Goal: Task Accomplishment & Management: Manage account settings

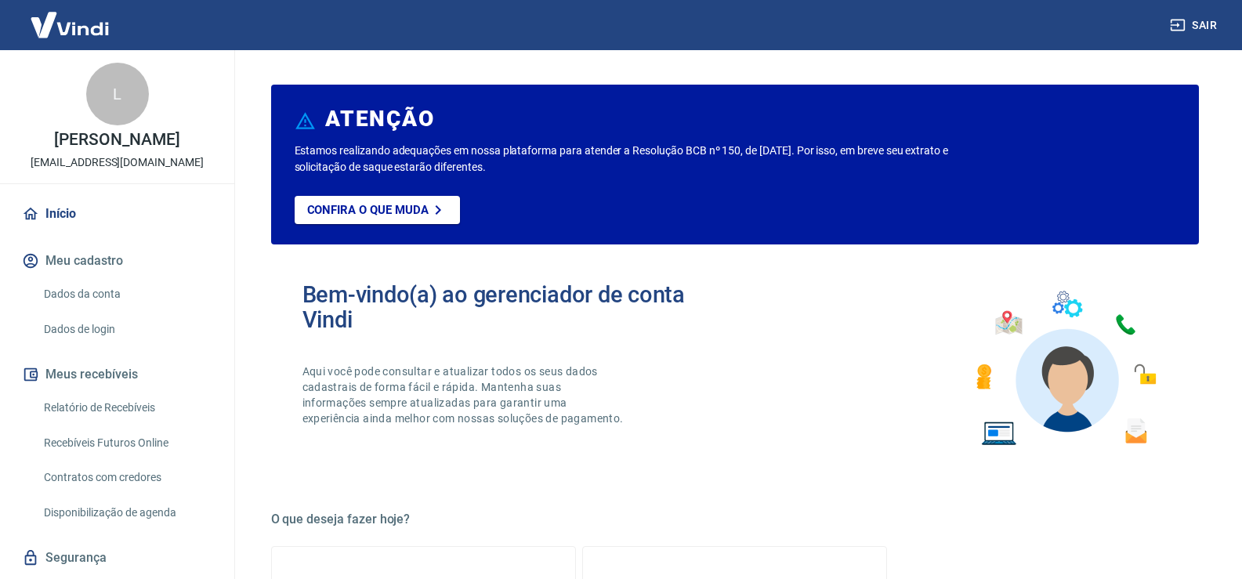
click at [178, 413] on link "Relatório de Recebíveis" at bounding box center [127, 408] width 178 height 32
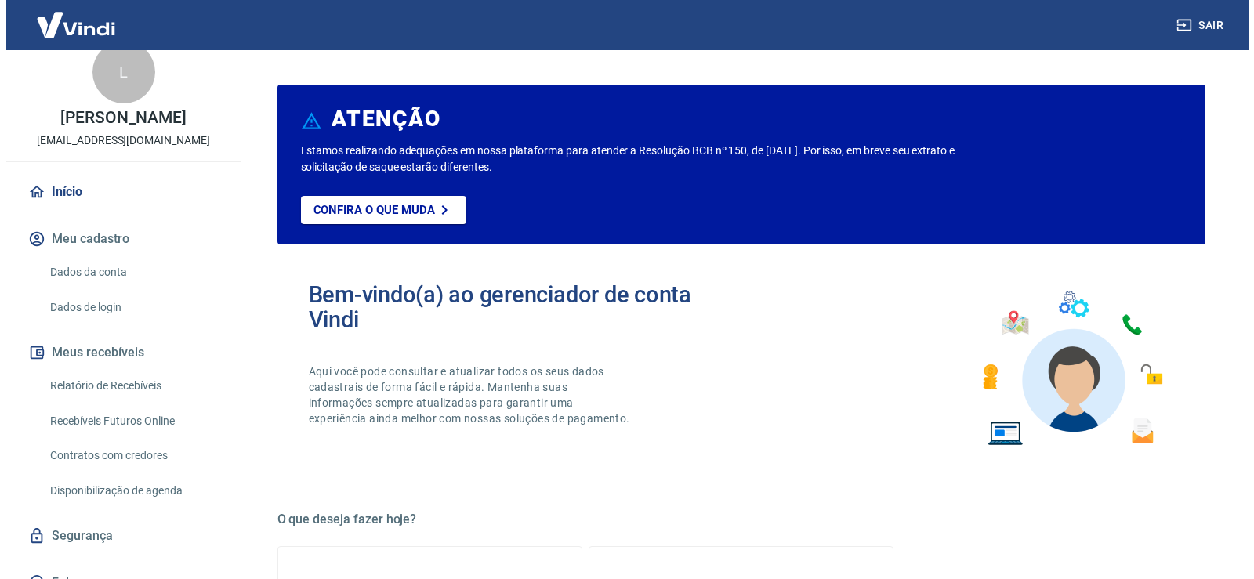
scroll to position [43, 0]
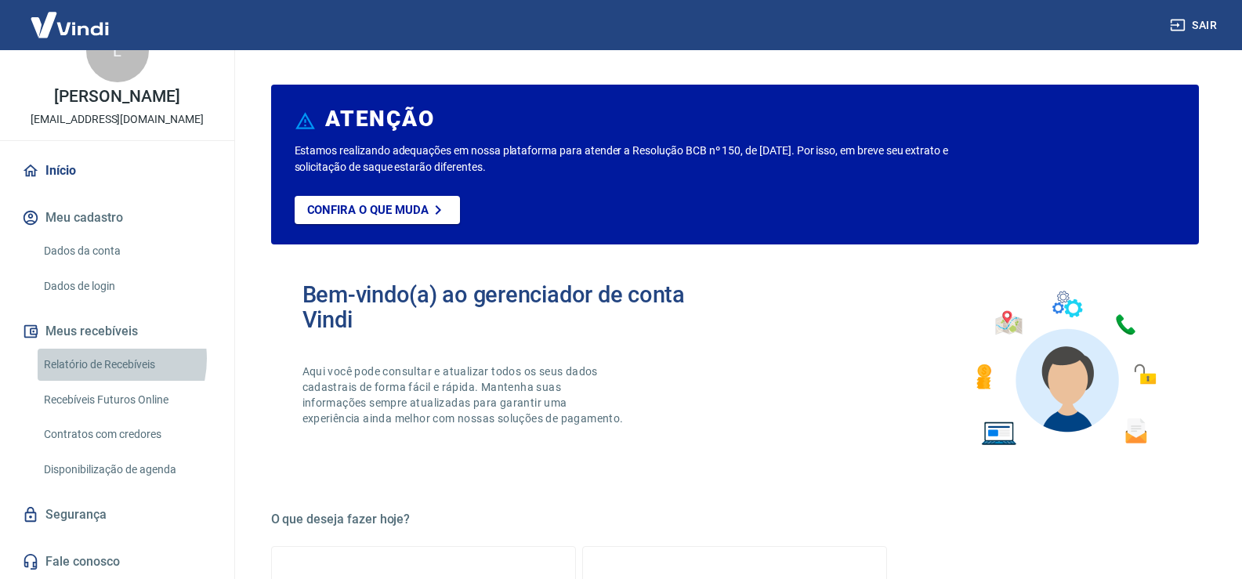
click at [100, 359] on link "Relatório de Recebíveis" at bounding box center [127, 365] width 178 height 32
